Goal: Task Accomplishment & Management: Complete application form

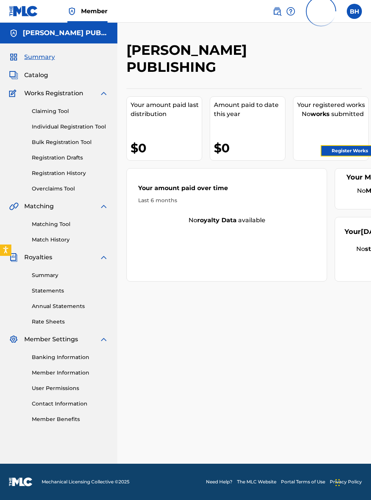
click at [344, 151] on link "Register Works" at bounding box center [349, 150] width 58 height 11
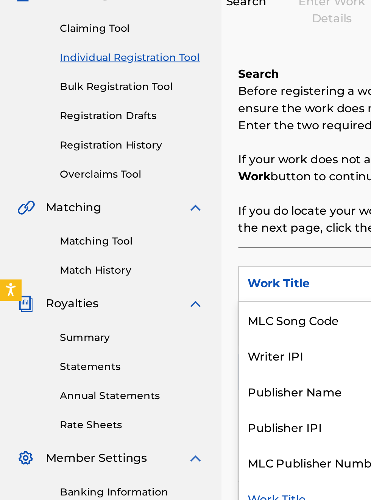
scroll to position [96, 0]
click at [161, 324] on div "Publisher IPI" at bounding box center [172, 322] width 91 height 19
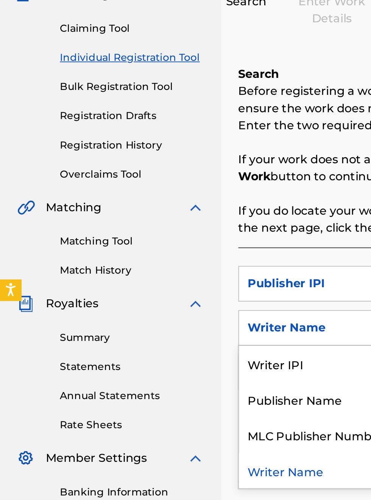
click at [169, 310] on div "Publisher Name" at bounding box center [172, 308] width 91 height 19
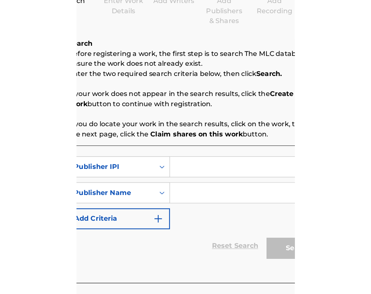
scroll to position [96, 133]
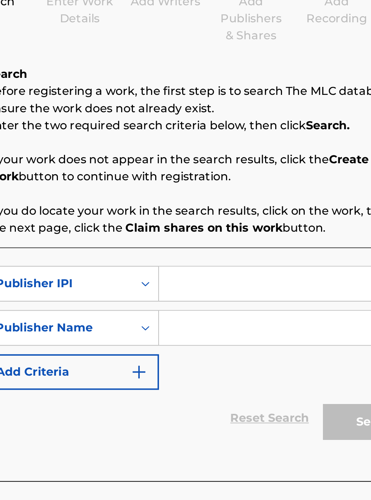
click at [241, 250] on input "Search Form" at bounding box center [289, 247] width 143 height 18
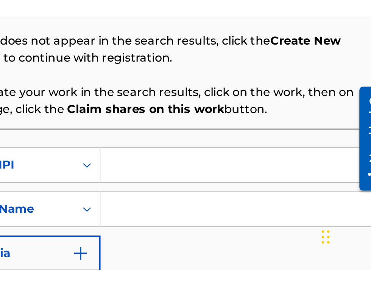
scroll to position [126, 164]
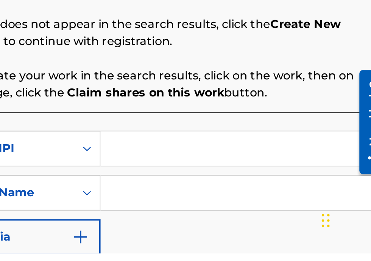
click at [236, 207] on input "Search Form" at bounding box center [289, 205] width 143 height 18
type input "00340604990"
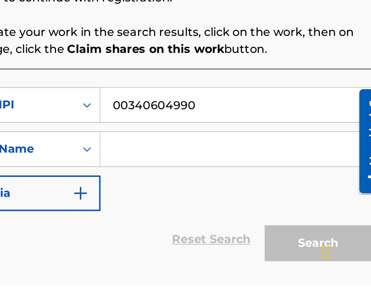
scroll to position [66, 0]
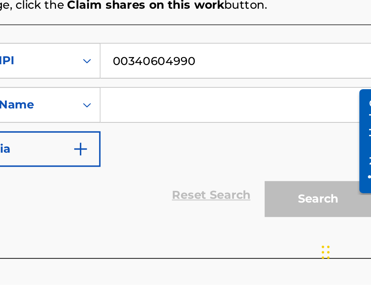
click at [248, 201] on input "Search Form" at bounding box center [289, 198] width 143 height 18
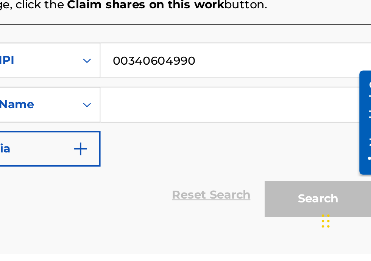
scroll to position [126, 164]
click at [258, 184] on input "Search Form" at bounding box center [289, 182] width 143 height 18
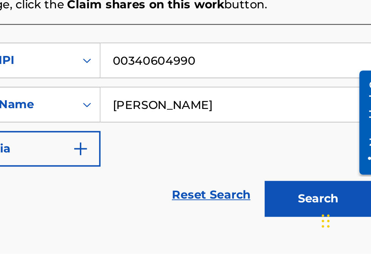
type input "[PERSON_NAME]"
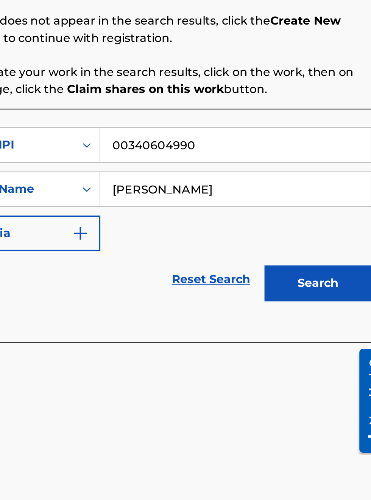
scroll to position [170, 164]
click at [334, 324] on button "Search" at bounding box center [333, 320] width 57 height 19
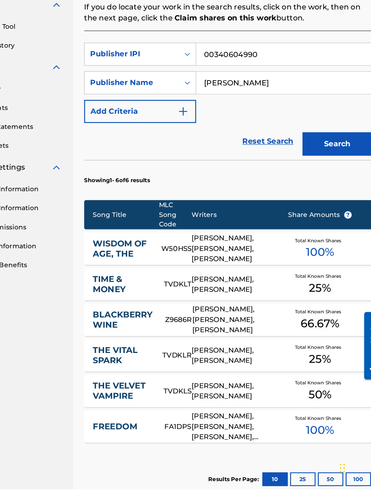
scroll to position [0, 0]
